Goal: Information Seeking & Learning: Compare options

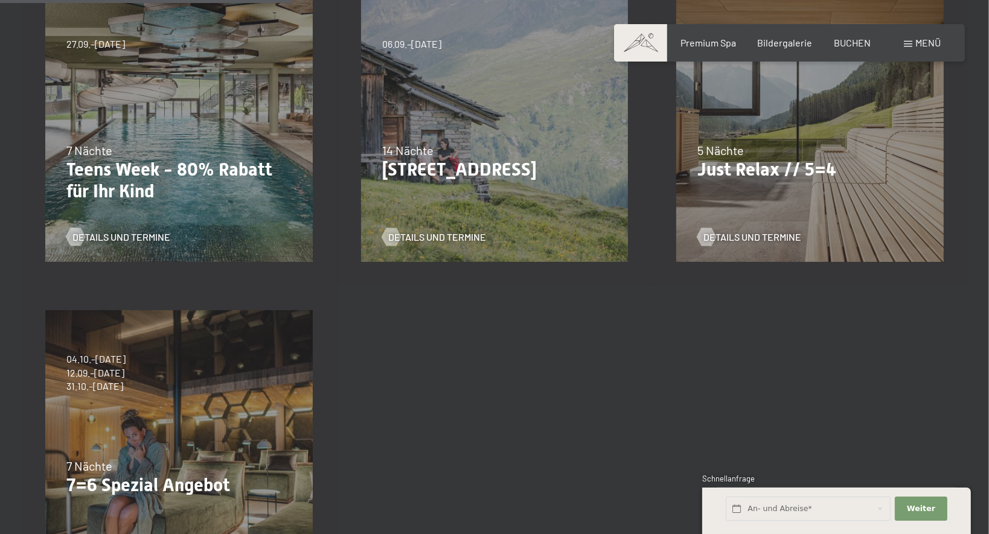
scroll to position [417, 0]
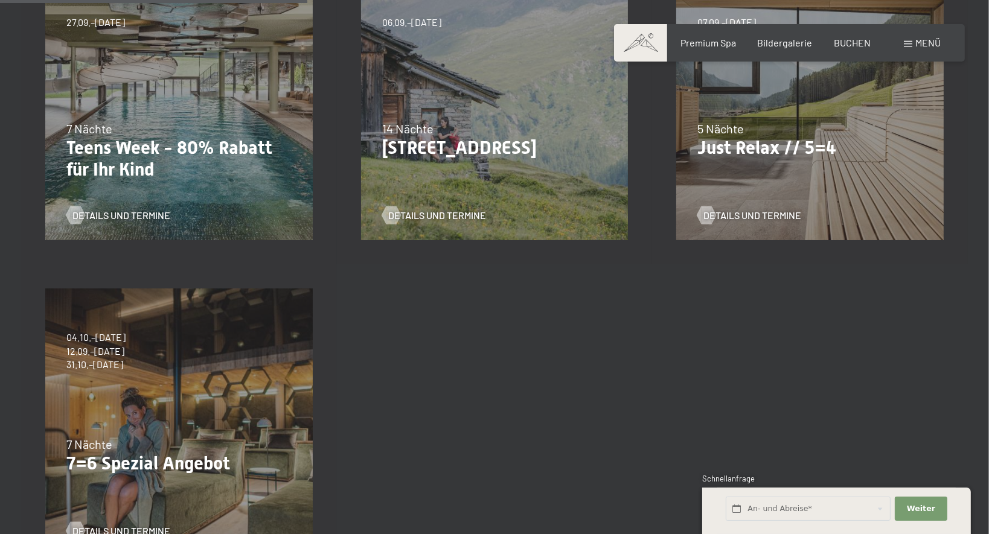
click at [115, 329] on div "04.10.–26.10.2025 01.11.–21.12.2025 10.01.–01.02.2026 07.03.–29.03.2026 16.05.–…" at bounding box center [179, 422] width 316 height 316
click at [153, 459] on p "7=6 Spezial Angebot" at bounding box center [178, 464] width 225 height 22
drag, startPoint x: 153, startPoint y: 459, endPoint x: 523, endPoint y: 376, distance: 379.2
click at [523, 376] on div "23.08.–14.09.2025 27.09.–21.12.2025 10.01.–18.01.2026 31.01.–15.02.2026 07.03.–…" at bounding box center [494, 264] width 947 height 631
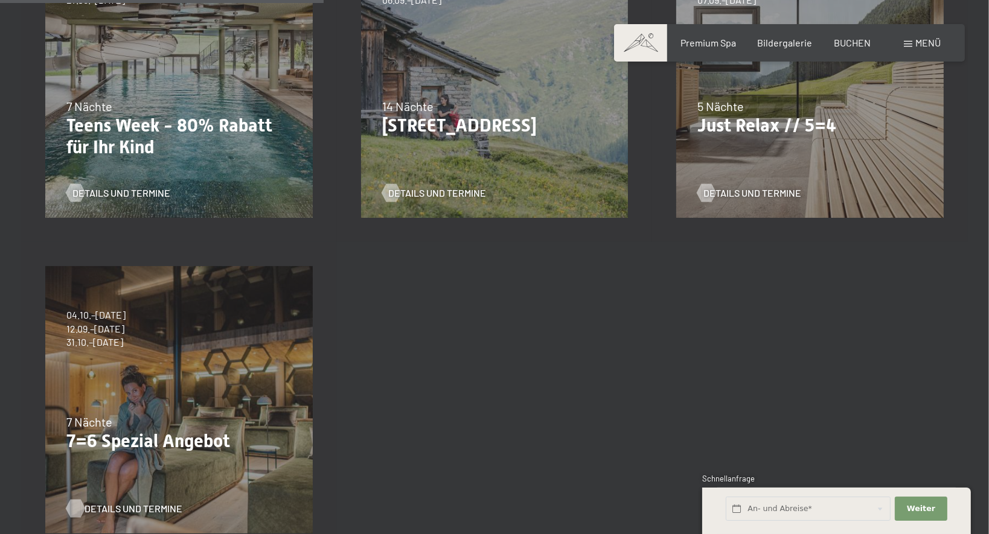
click at [89, 503] on span "Details und Termine" at bounding box center [134, 508] width 98 height 13
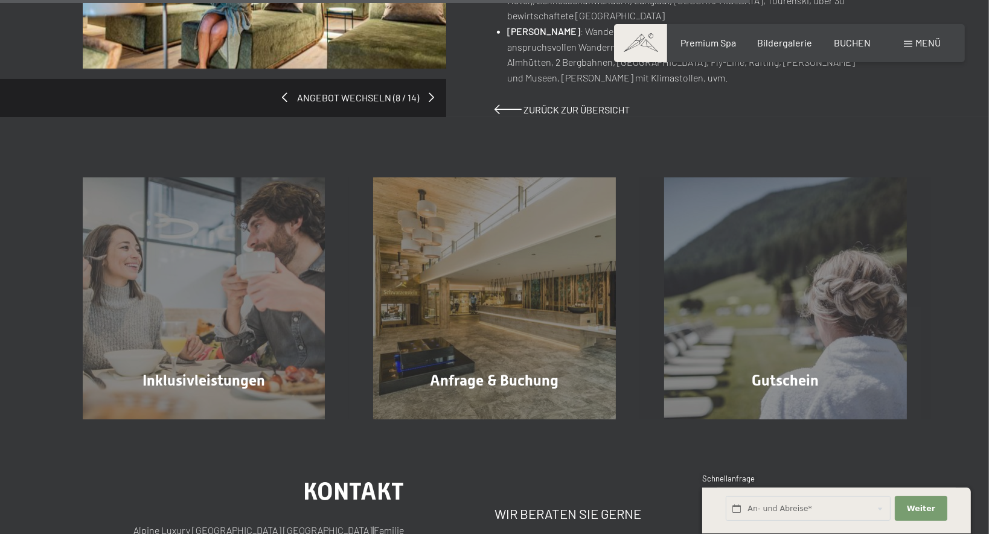
scroll to position [1098, 0]
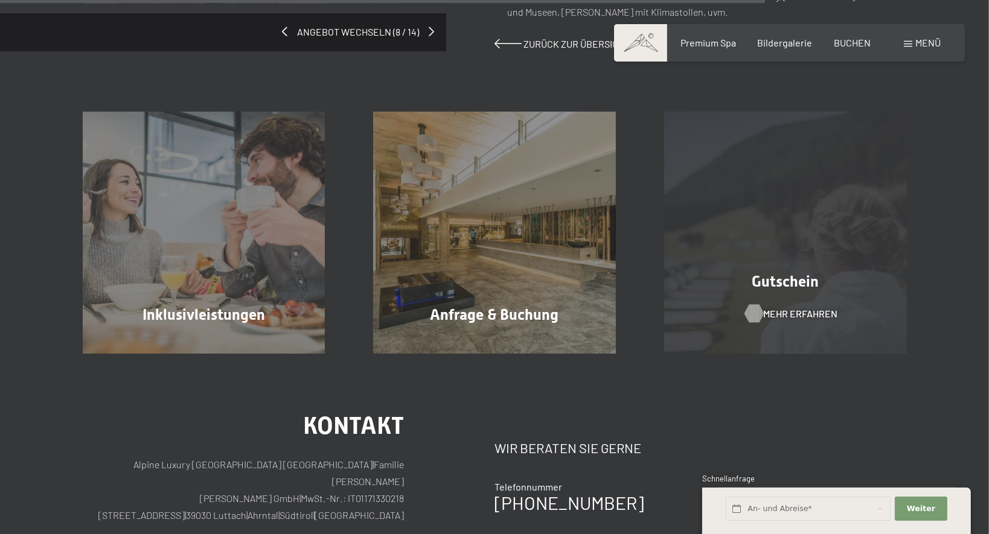
click at [785, 307] on span "Mehr erfahren" at bounding box center [800, 313] width 74 height 13
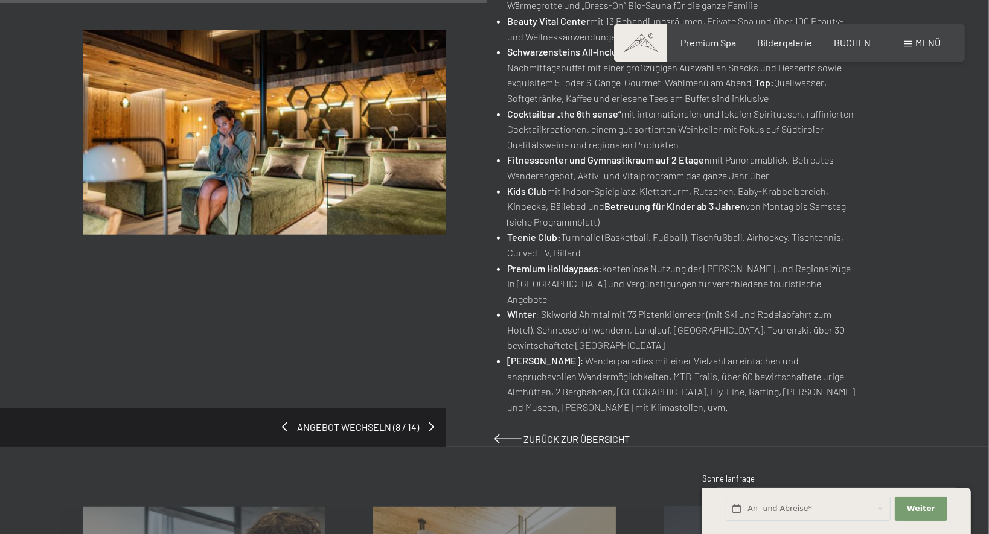
scroll to position [724, 0]
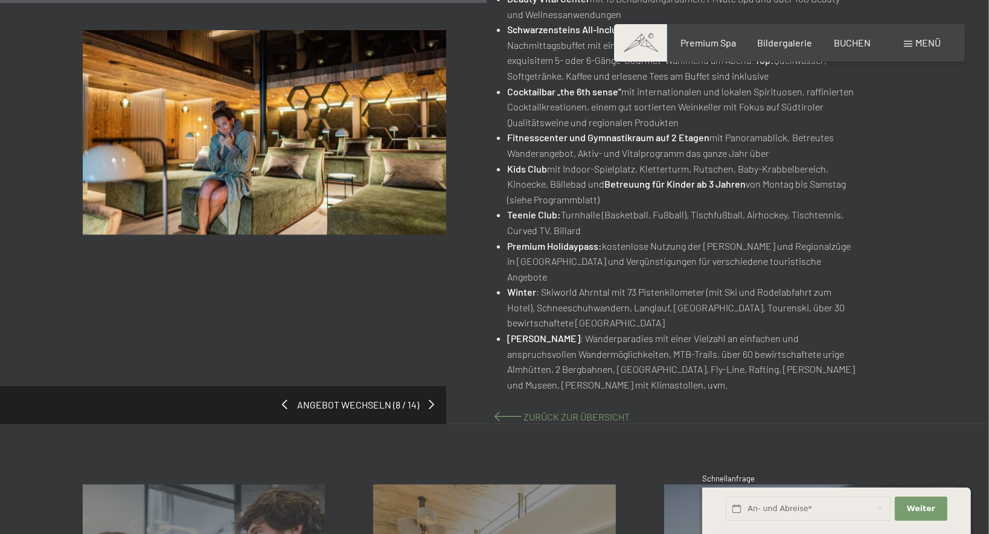
click at [603, 411] on span "Zurück zur Übersicht" at bounding box center [576, 416] width 106 height 11
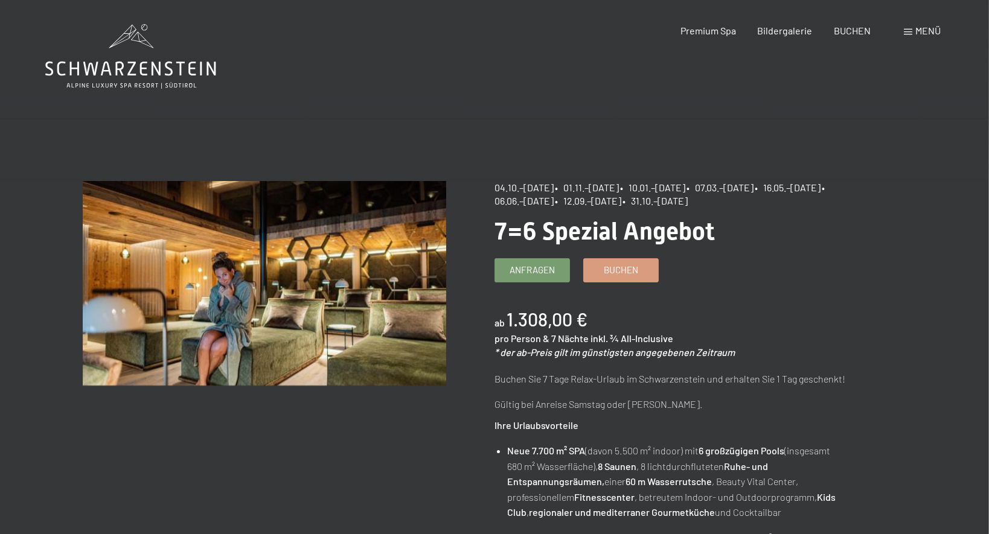
click at [923, 30] on span "Menü" at bounding box center [927, 30] width 25 height 11
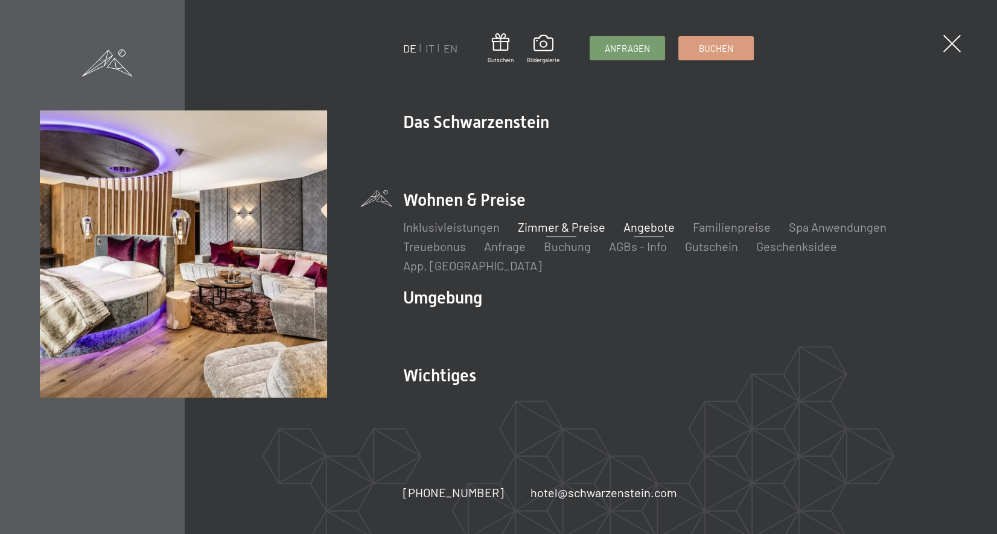
click at [574, 234] on link "Zimmer & Preise" at bounding box center [562, 227] width 88 height 14
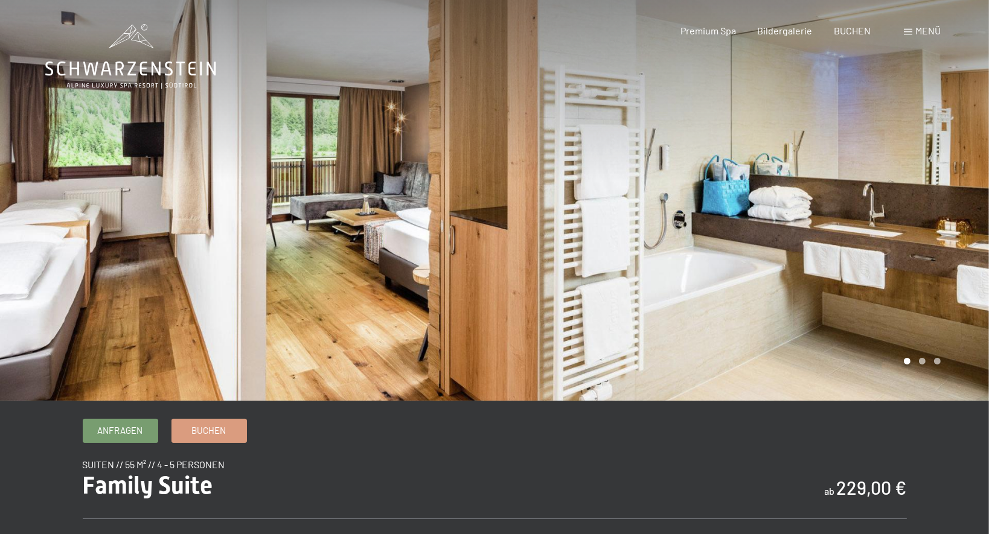
click at [930, 365] on div at bounding box center [741, 200] width 494 height 401
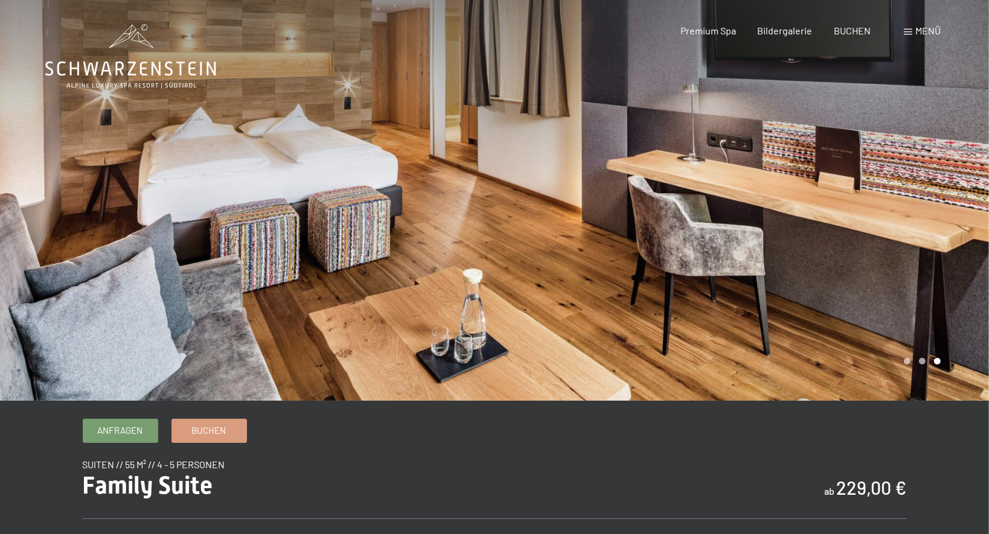
click at [940, 359] on div at bounding box center [741, 200] width 494 height 401
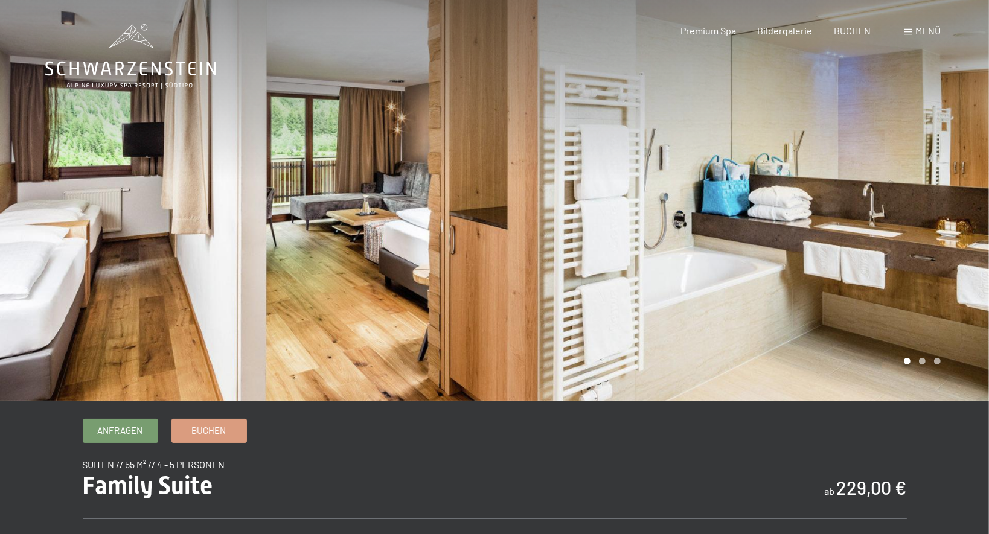
click at [935, 367] on div at bounding box center [741, 200] width 494 height 401
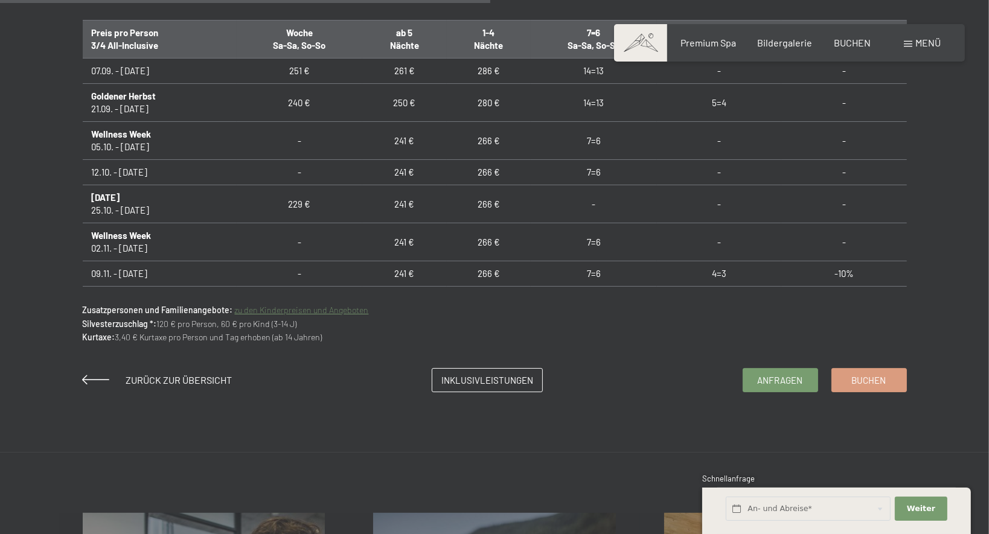
scroll to position [834, 0]
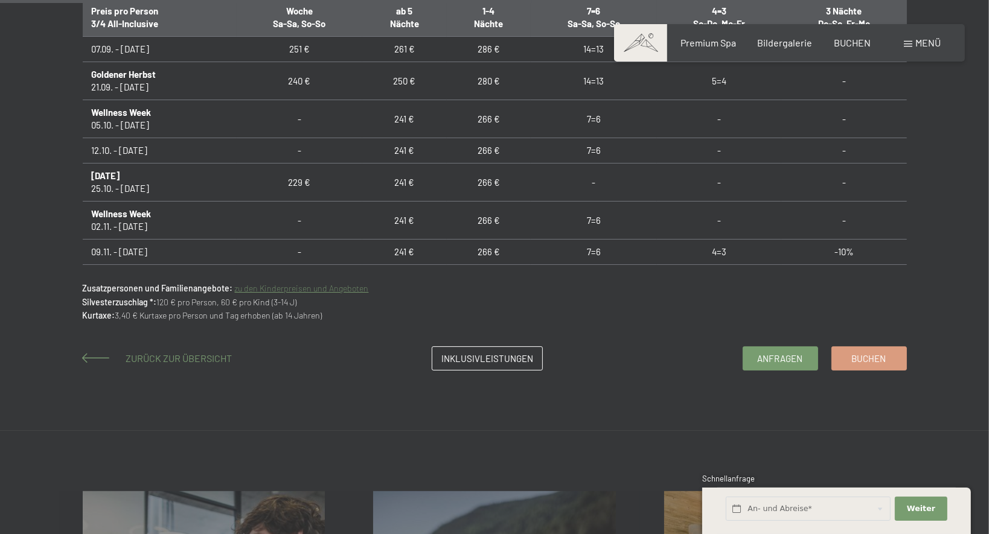
click at [193, 359] on span "Zurück zur Übersicht" at bounding box center [179, 358] width 106 height 11
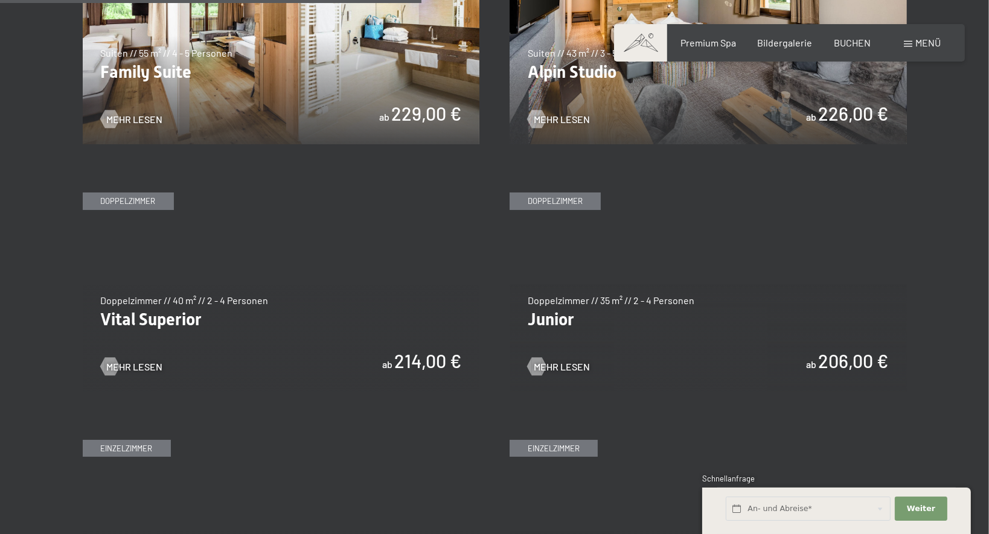
scroll to position [1602, 0]
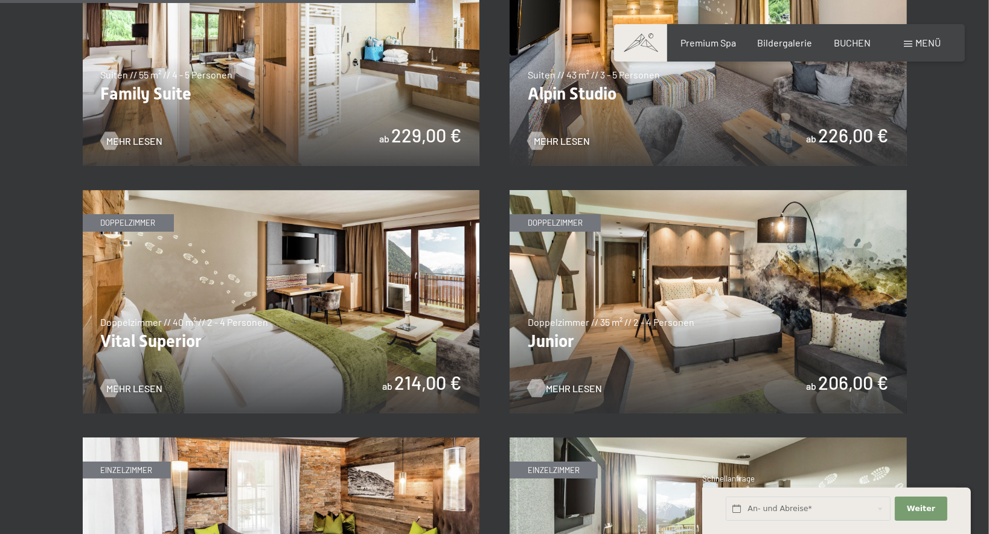
click at [566, 386] on span "Mehr Lesen" at bounding box center [574, 388] width 56 height 13
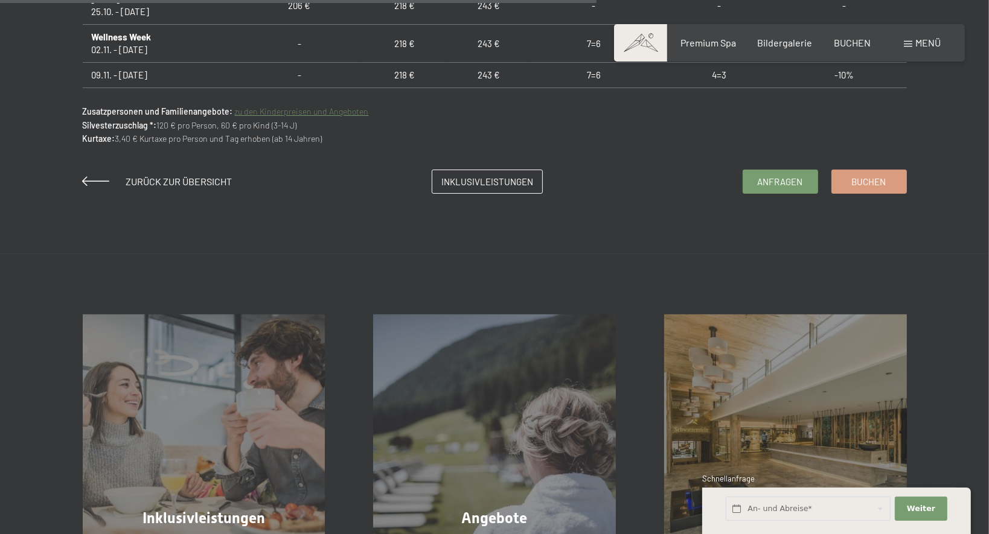
scroll to position [945, 0]
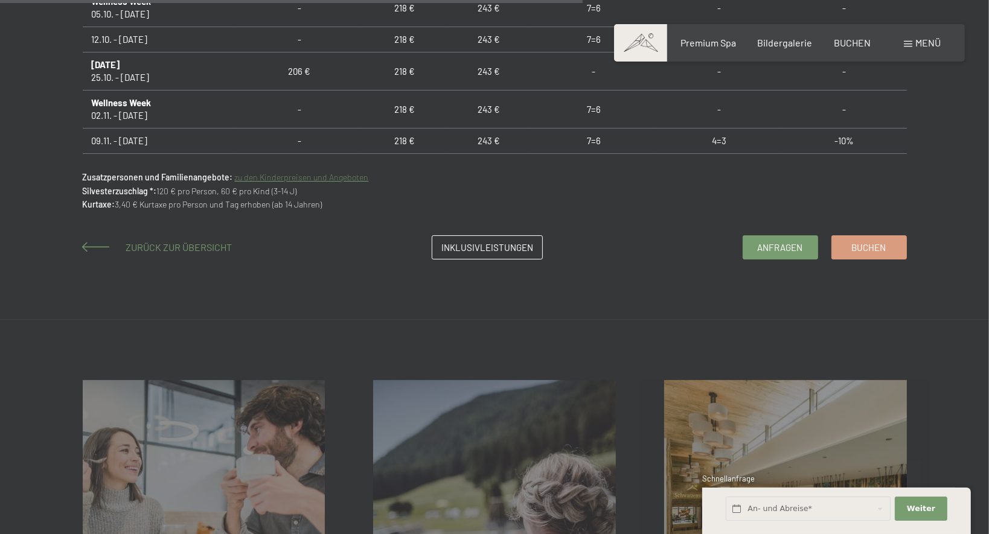
click at [83, 244] on span at bounding box center [96, 247] width 27 height 10
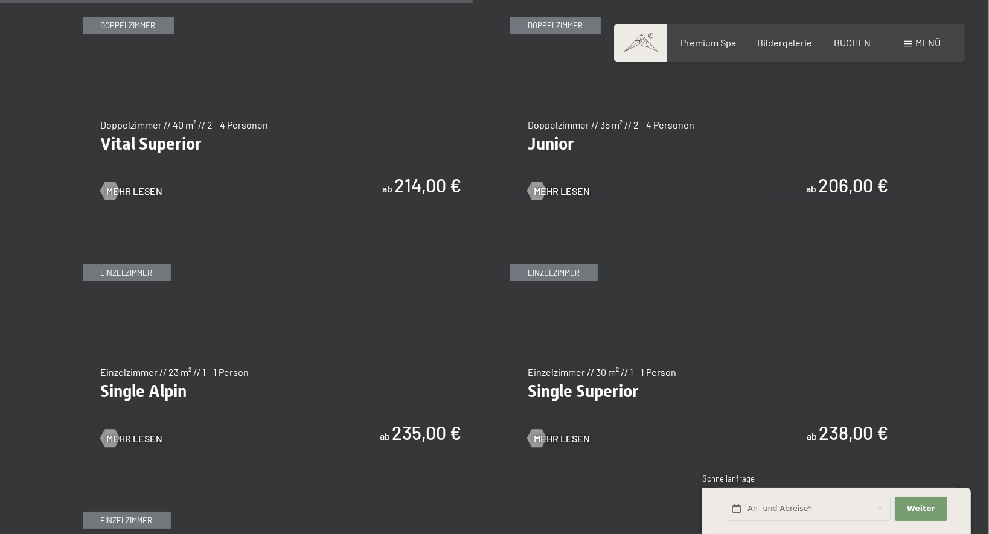
scroll to position [1822, 0]
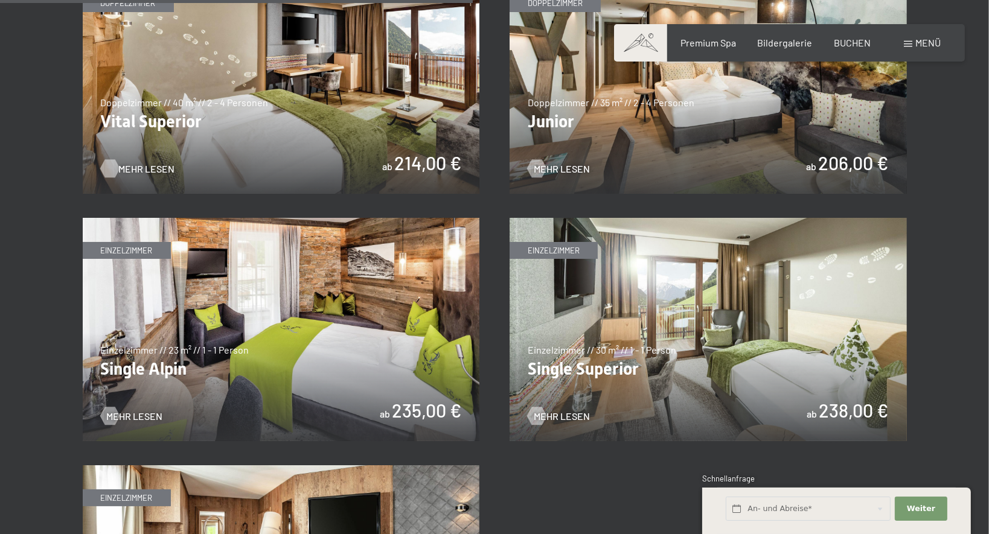
click at [138, 162] on span "Mehr Lesen" at bounding box center [147, 168] width 56 height 13
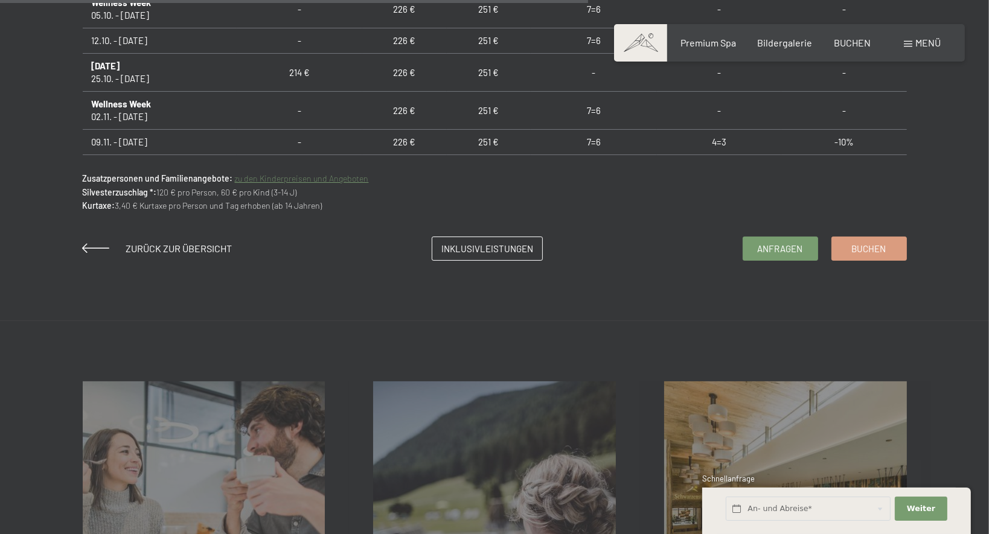
scroll to position [966, 0]
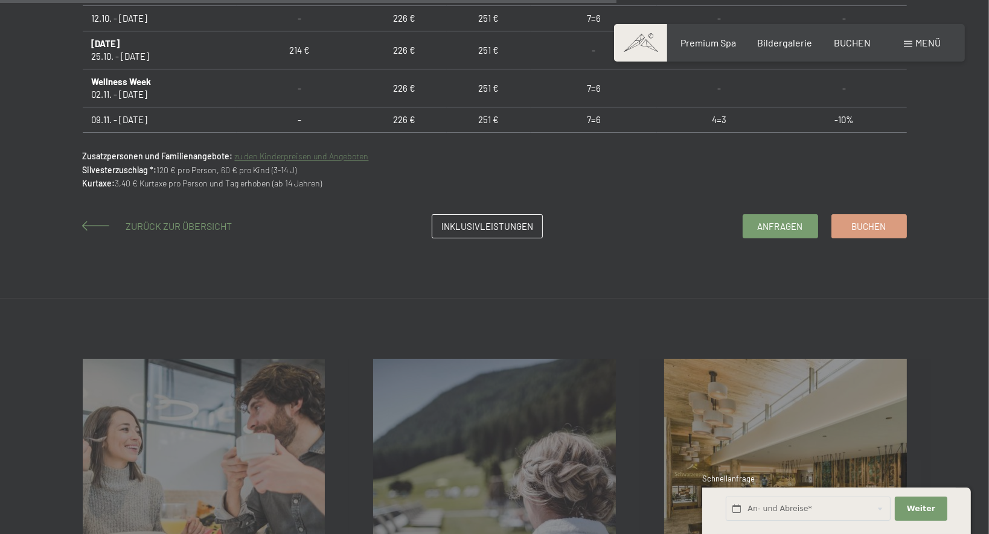
click at [182, 220] on span "Zurück zur Übersicht" at bounding box center [179, 225] width 106 height 11
